Goal: Task Accomplishment & Management: Use online tool/utility

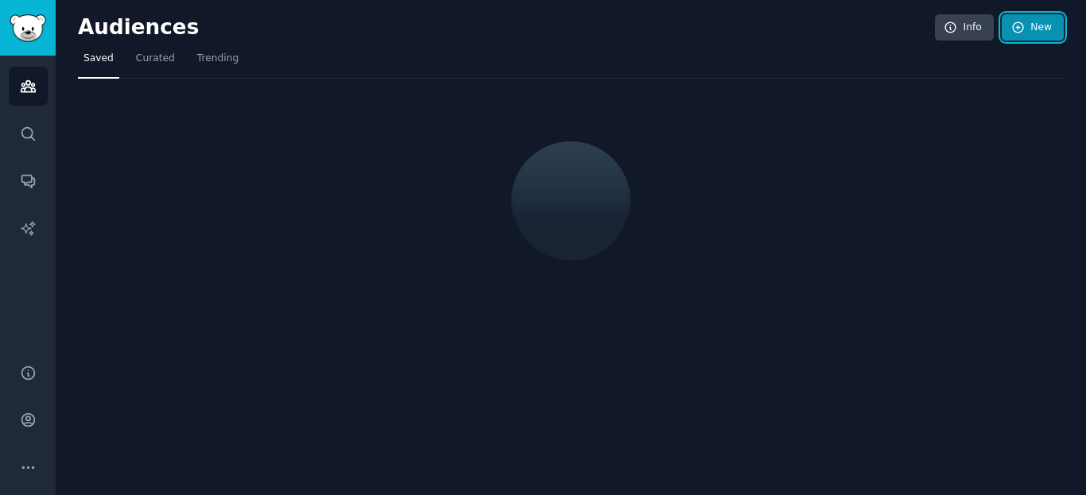
click at [1037, 28] on link "New" at bounding box center [1033, 27] width 62 height 27
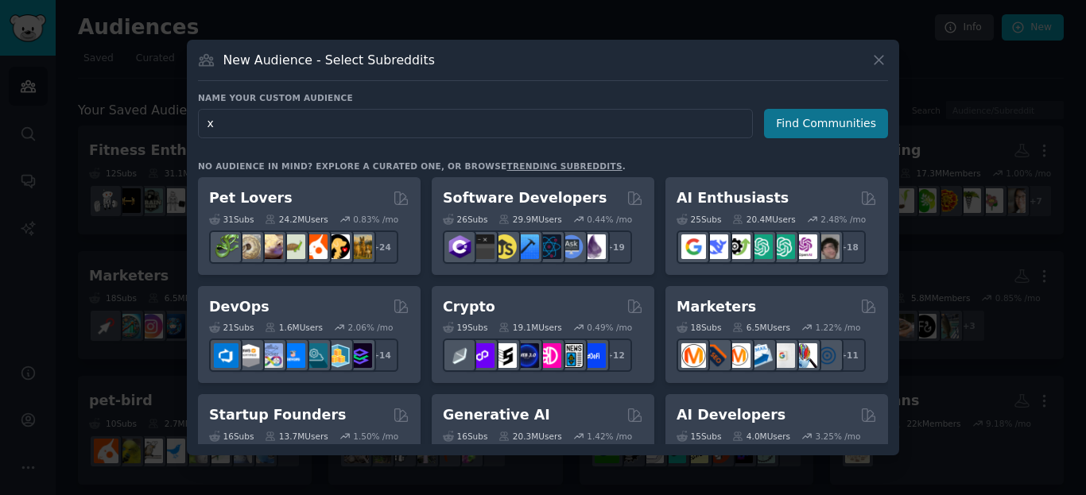
type input "x"
click at [799, 110] on button "Find Communities" at bounding box center [826, 123] width 124 height 29
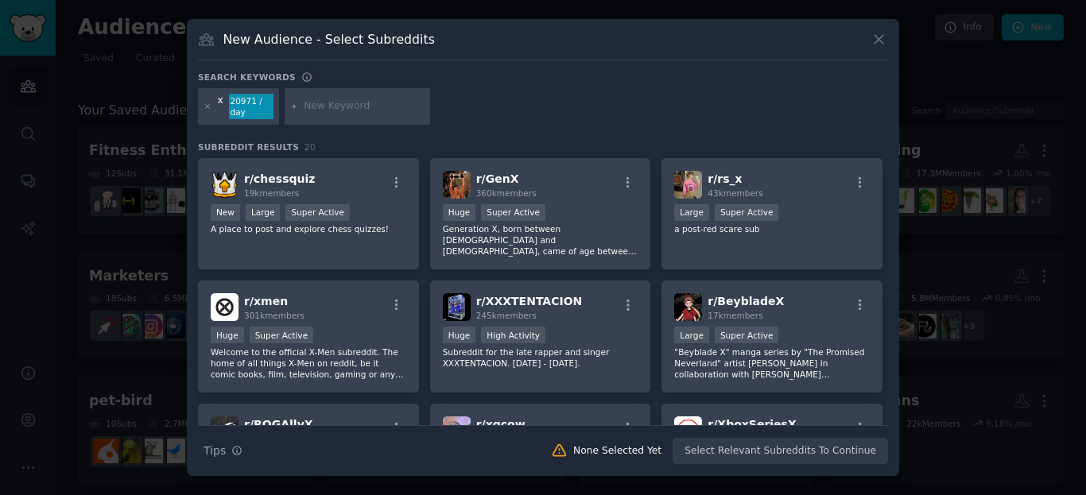
click at [220, 103] on div "x" at bounding box center [221, 106] width 6 height 25
click at [207, 108] on icon at bounding box center [208, 107] width 9 height 9
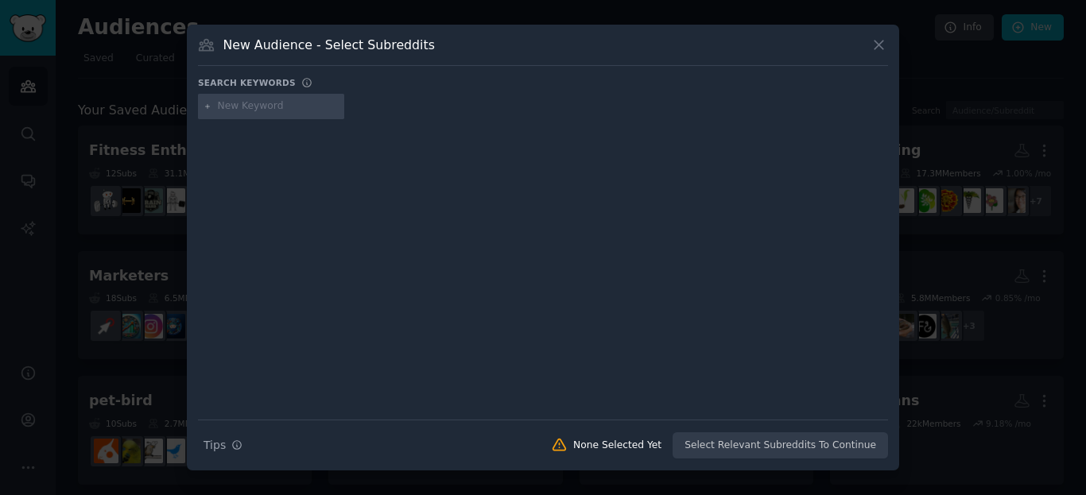
click at [283, 110] on input "text" at bounding box center [278, 106] width 121 height 14
type input "twitter"
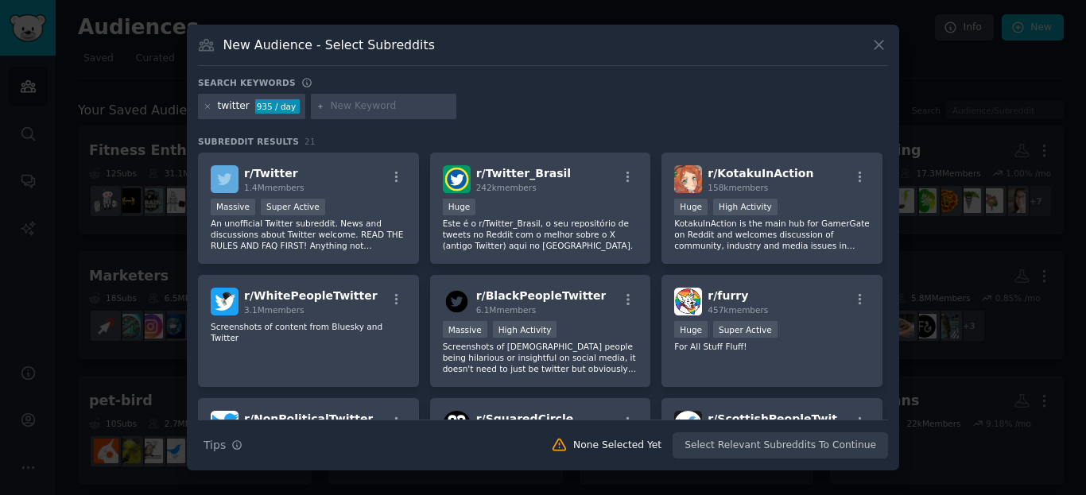
click at [890, 42] on div "New Audience - Select Subreddits Search keywords twitter 935 / day Subreddit Re…" at bounding box center [543, 248] width 712 height 446
